Goal: Task Accomplishment & Management: Use online tool/utility

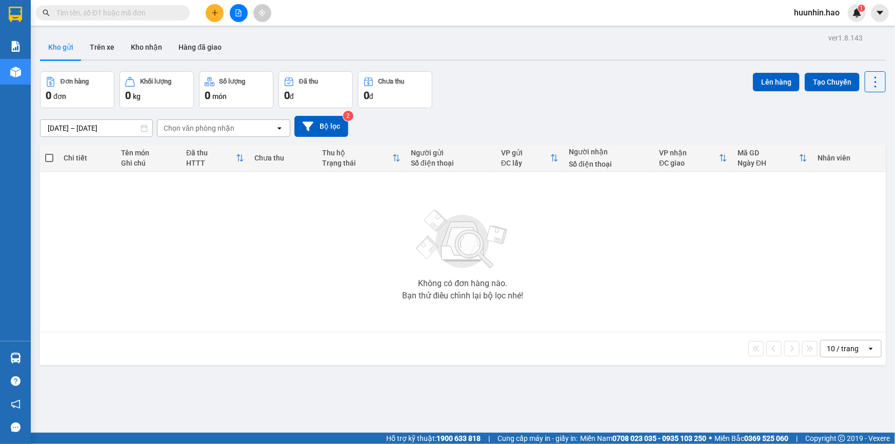
scroll to position [47, 0]
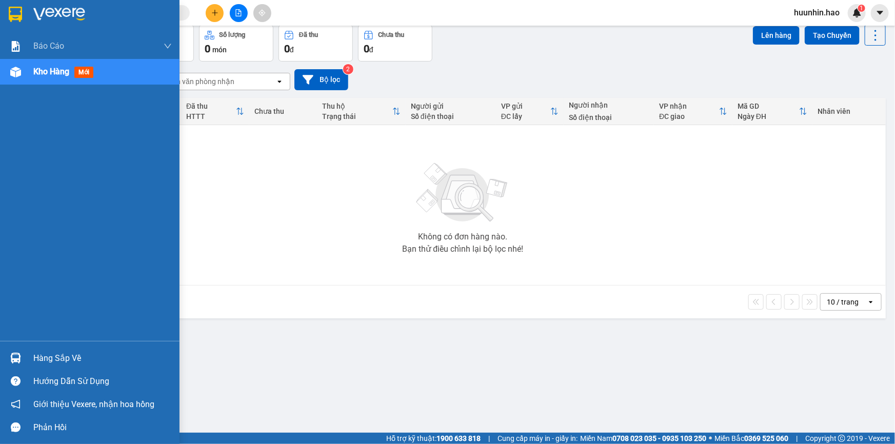
click at [20, 68] on img at bounding box center [15, 72] width 11 height 11
click at [21, 68] on div at bounding box center [16, 72] width 18 height 18
drag, startPoint x: 21, startPoint y: 68, endPoint x: 29, endPoint y: 68, distance: 8.2
click at [23, 68] on div at bounding box center [16, 72] width 18 height 18
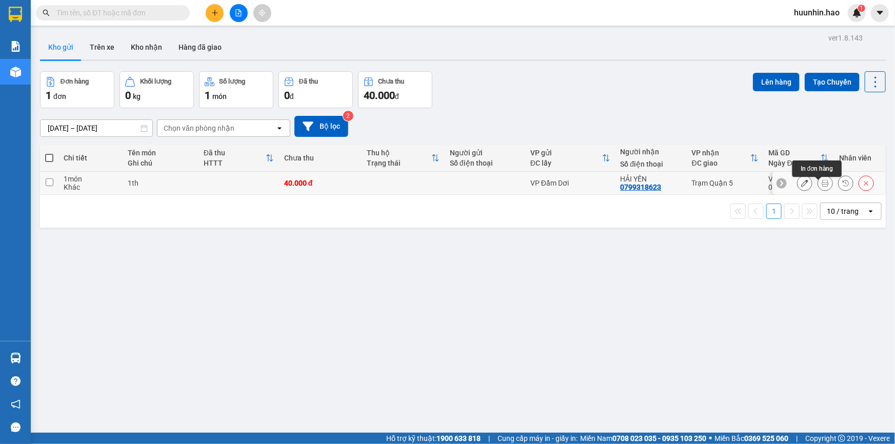
click at [822, 186] on icon at bounding box center [825, 183] width 7 height 7
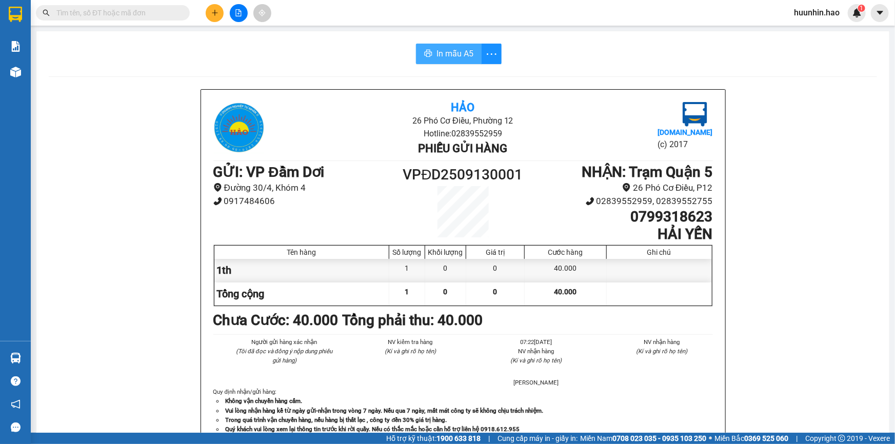
click at [451, 56] on span "In mẫu A5" at bounding box center [455, 53] width 37 height 13
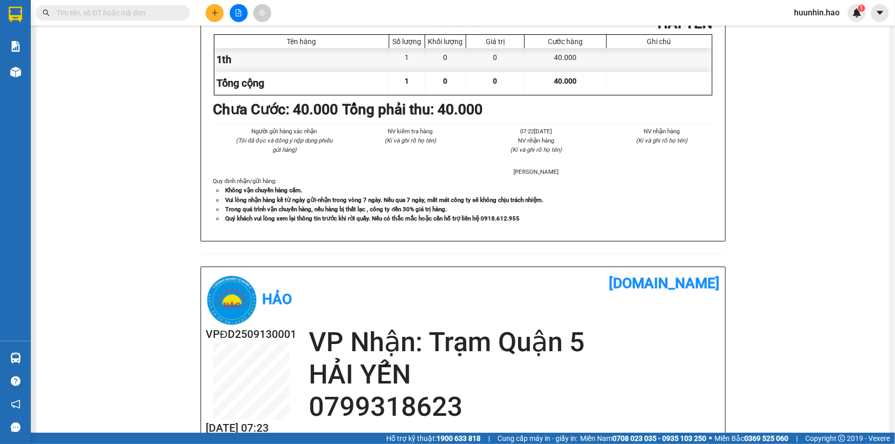
scroll to position [410, 0]
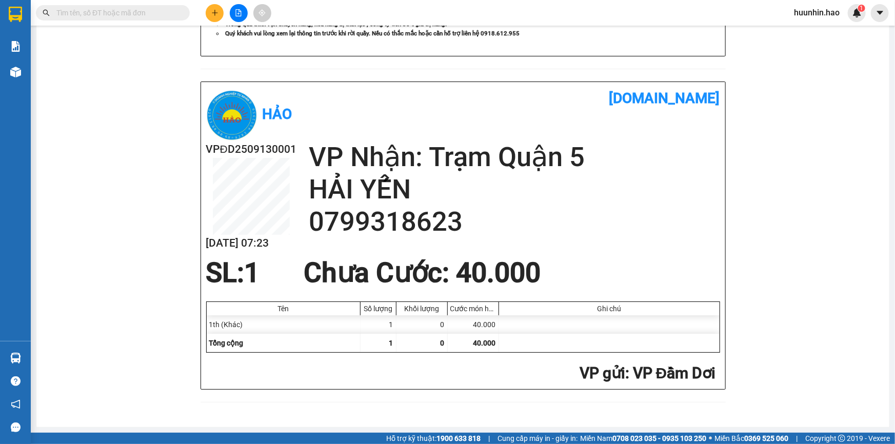
click at [147, 14] on input "text" at bounding box center [116, 12] width 121 height 11
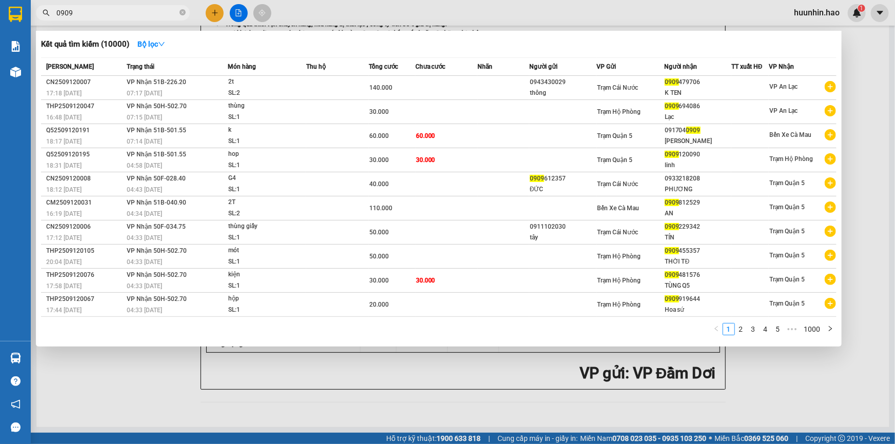
type input "0909"
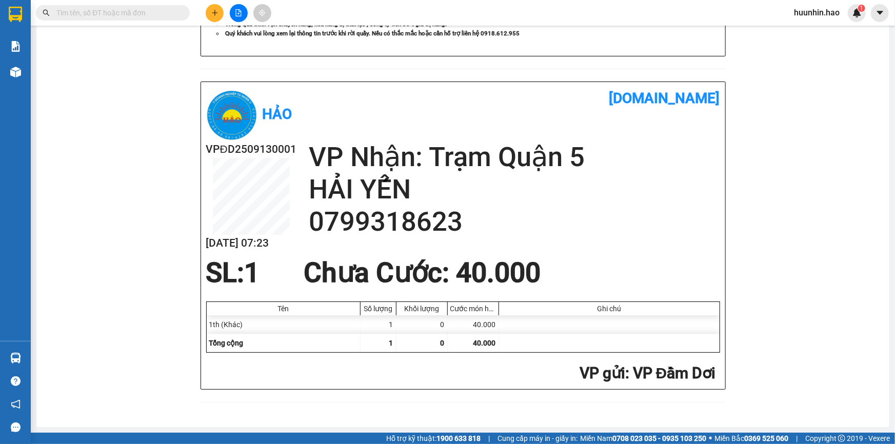
scroll to position [363, 0]
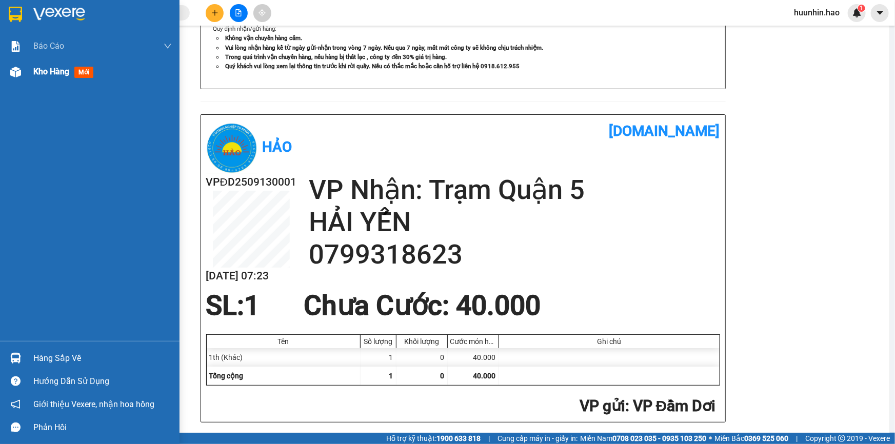
drag, startPoint x: 61, startPoint y: 72, endPoint x: 142, endPoint y: 67, distance: 81.2
click at [66, 73] on span "Kho hàng" at bounding box center [51, 72] width 36 height 10
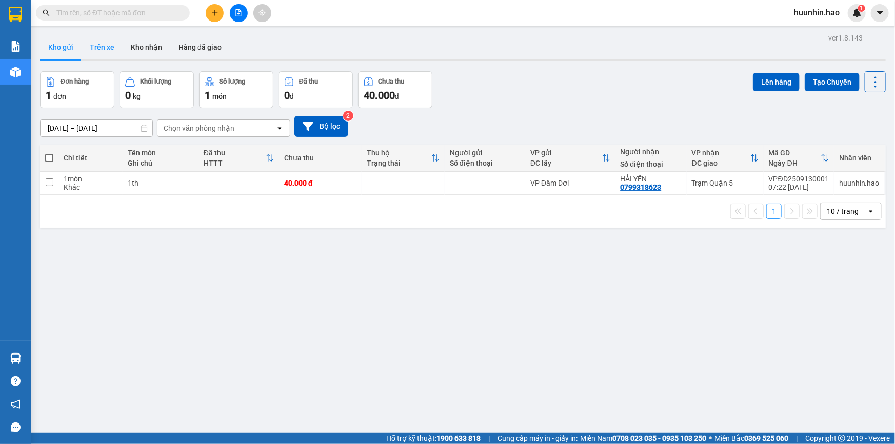
click at [104, 46] on button "Trên xe" at bounding box center [102, 47] width 41 height 25
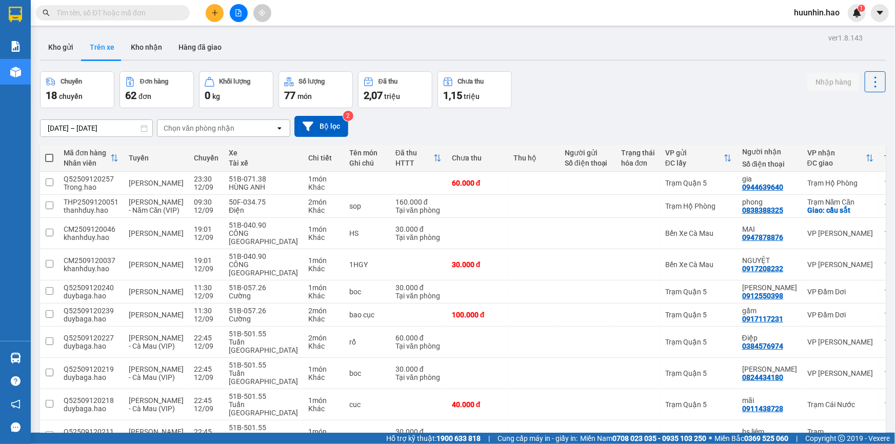
click at [220, 133] on div "Chọn văn phòng nhận" at bounding box center [199, 128] width 71 height 10
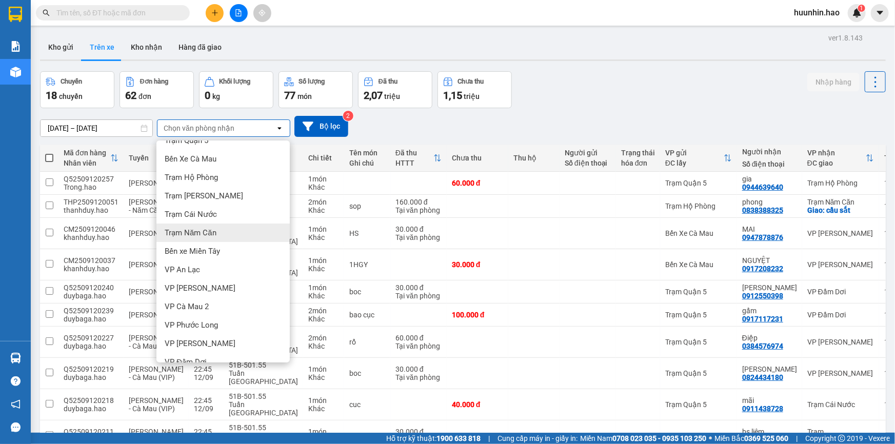
scroll to position [26, 0]
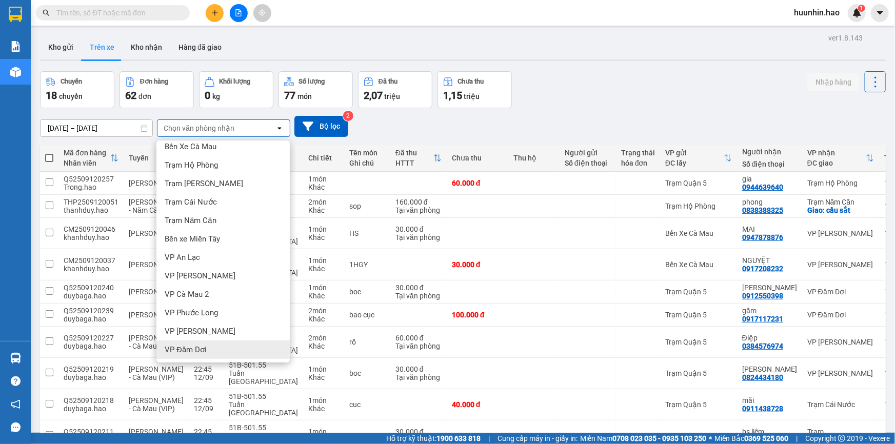
click at [224, 359] on div "VP Đầm Dơi" at bounding box center [222, 350] width 133 height 18
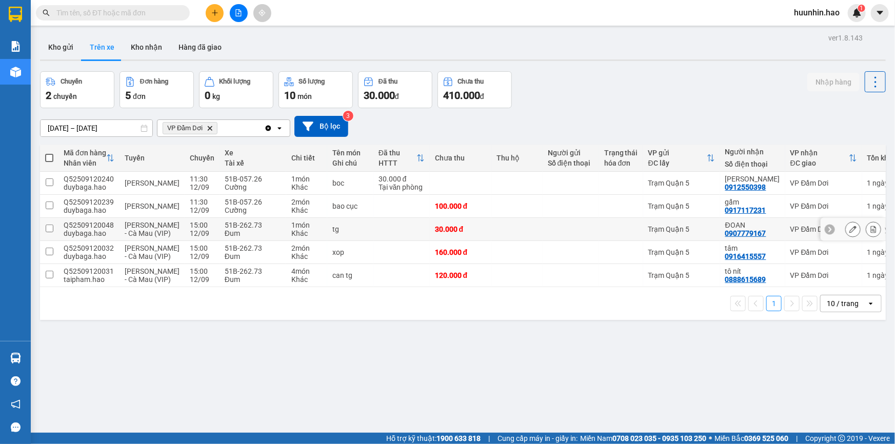
click at [675, 233] on div "Trạm Quận 5" at bounding box center [681, 229] width 67 height 8
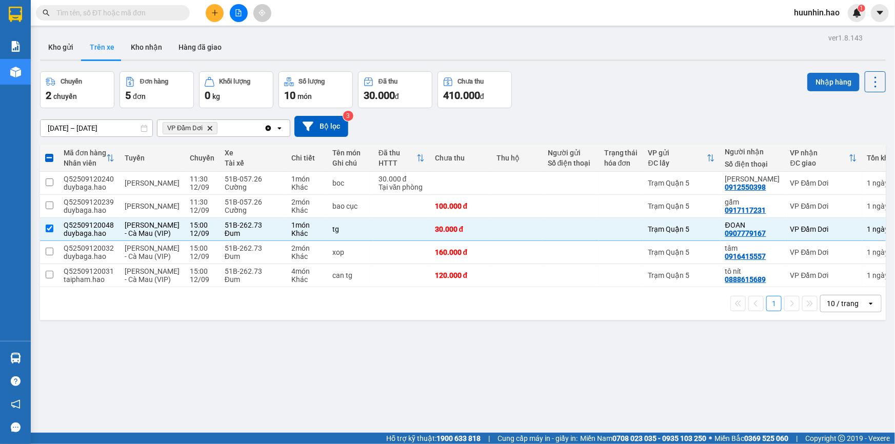
click at [821, 77] on button "Nhập hàng" at bounding box center [833, 82] width 52 height 18
checkbox input "false"
